Goal: Transaction & Acquisition: Obtain resource

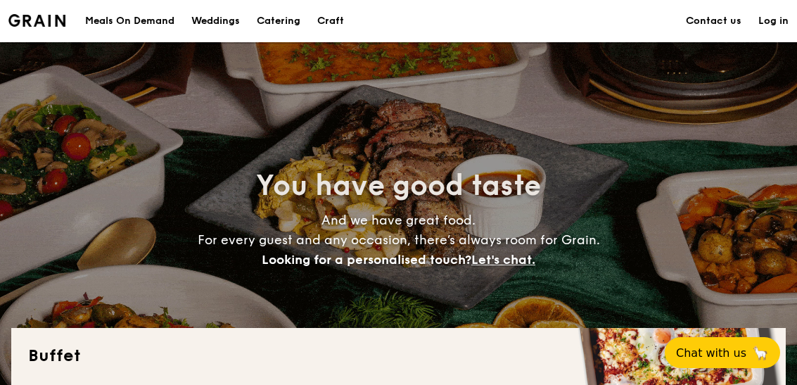
click at [289, 18] on h1 "Catering" at bounding box center [279, 21] width 44 height 42
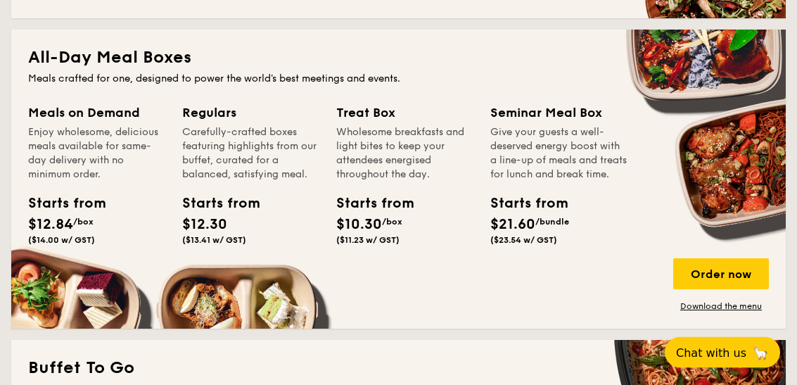
scroll to position [615, 0]
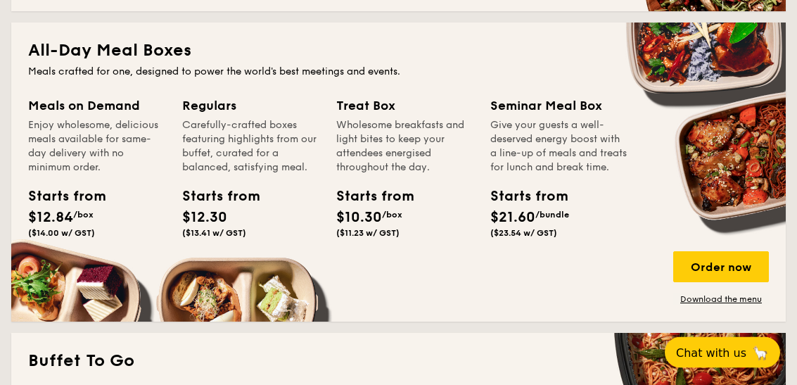
click at [69, 204] on div "Starts from" at bounding box center [59, 196] width 63 height 21
click at [47, 140] on div "Enjoy wholesome, delicious meals available for same-day delivery with no minimu…" at bounding box center [96, 147] width 137 height 56
click at [62, 244] on div "Starts from $12.84 /box ($14.00 w/ GST)" at bounding box center [97, 215] width 148 height 58
click at [33, 273] on div "Meals on Demand Enjoy wholesome, delicious meals available for same-day deliver…" at bounding box center [105, 187] width 154 height 182
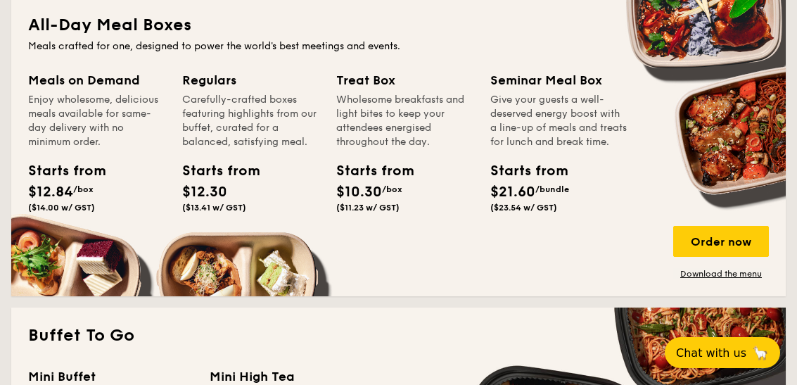
scroll to position [642, 0]
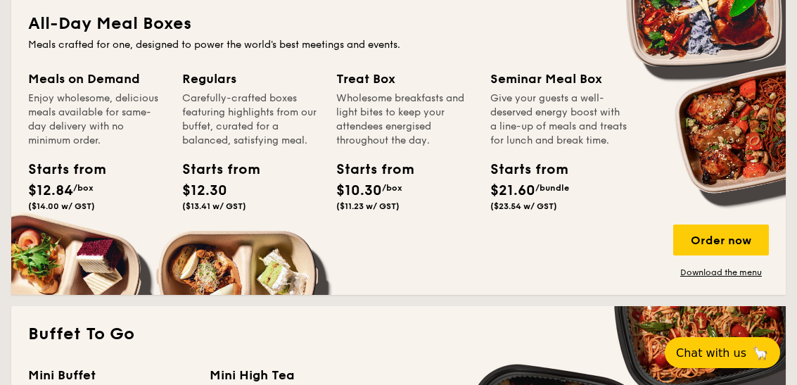
click at [683, 232] on div "Order now" at bounding box center [721, 239] width 96 height 31
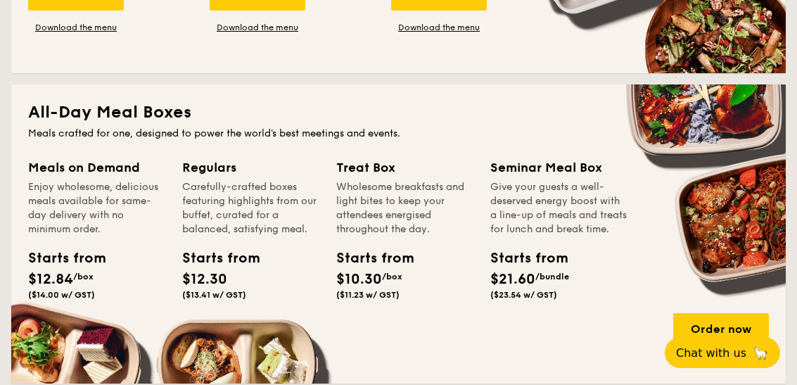
scroll to position [569, 0]
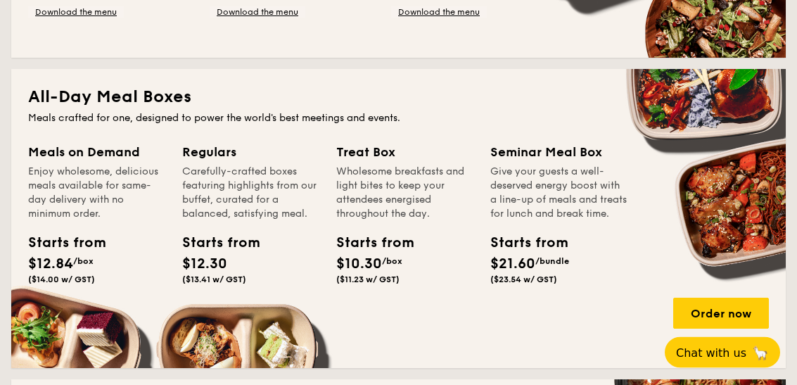
click at [378, 203] on div "Wholesome breakfasts and light bites to keep your attendees energised throughou…" at bounding box center [404, 193] width 137 height 56
click at [216, 256] on span "$12.30" at bounding box center [204, 264] width 45 height 17
click at [228, 256] on div "Starts from $12.30 ($13.41 w/ GST)" at bounding box center [213, 259] width 63 height 52
click at [700, 310] on div "Order now" at bounding box center [721, 313] width 96 height 31
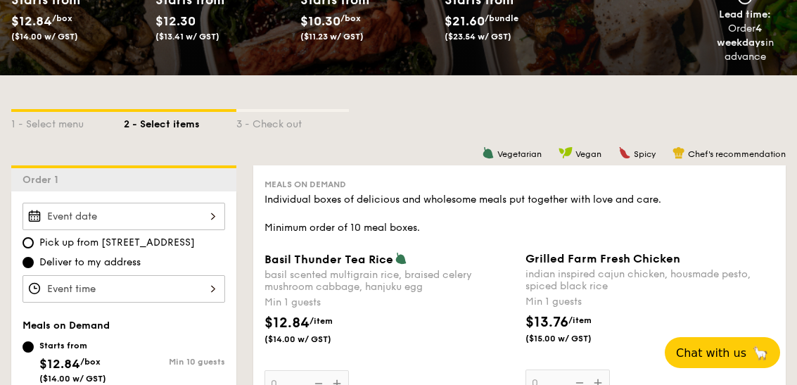
scroll to position [229, 0]
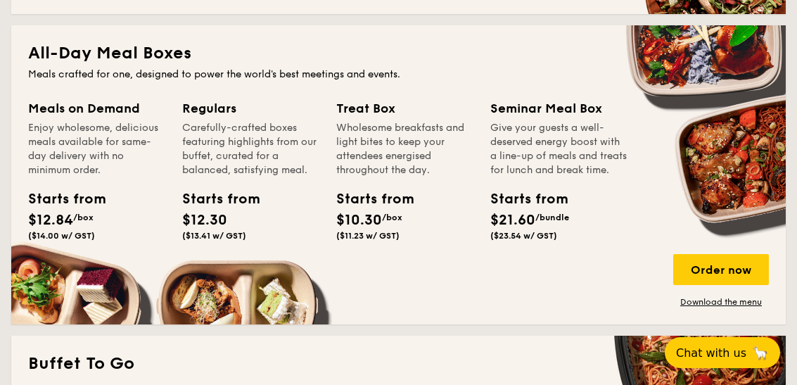
scroll to position [612, 0]
click at [697, 297] on link "Download the menu" at bounding box center [721, 302] width 96 height 11
